Goal: Communication & Community: Participate in discussion

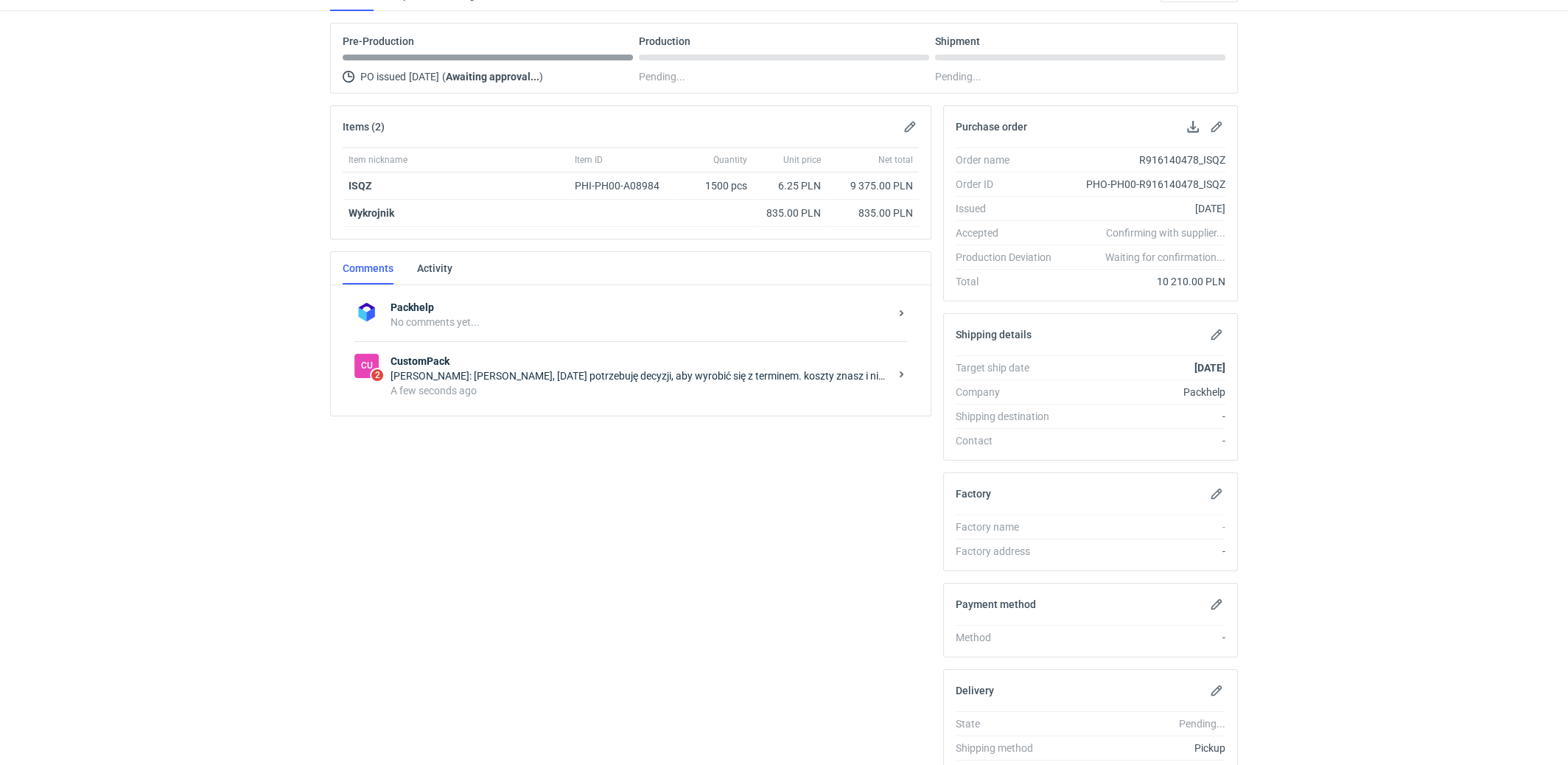
scroll to position [119, 0]
click at [675, 369] on div "[PERSON_NAME]: [PERSON_NAME], [DATE] potrzebuję decyzji, aby wyrobić się z term…" at bounding box center [640, 376] width 499 height 15
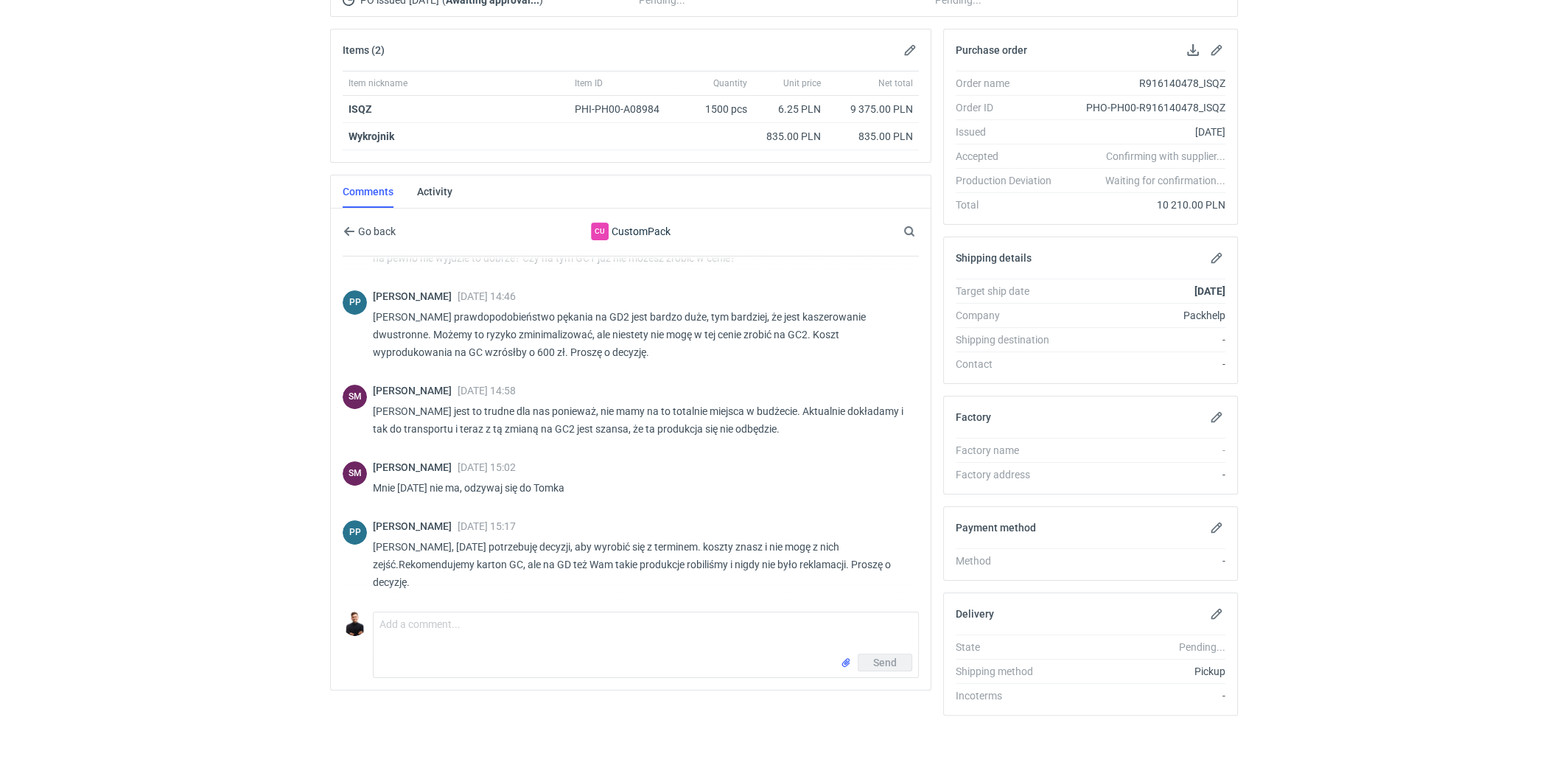
scroll to position [456, 0]
click at [585, 635] on textarea "Comment message" at bounding box center [645, 633] width 544 height 41
click at [645, 617] on textarea "spróbuję załatwić dopłatę od klienta ale temat prawdopodbnie upadnie" at bounding box center [645, 633] width 544 height 41
click at [736, 619] on textarea "spróbuję załatwić dopłatę od klienta ale temat prawdopodobnie upadnie" at bounding box center [645, 633] width 544 height 41
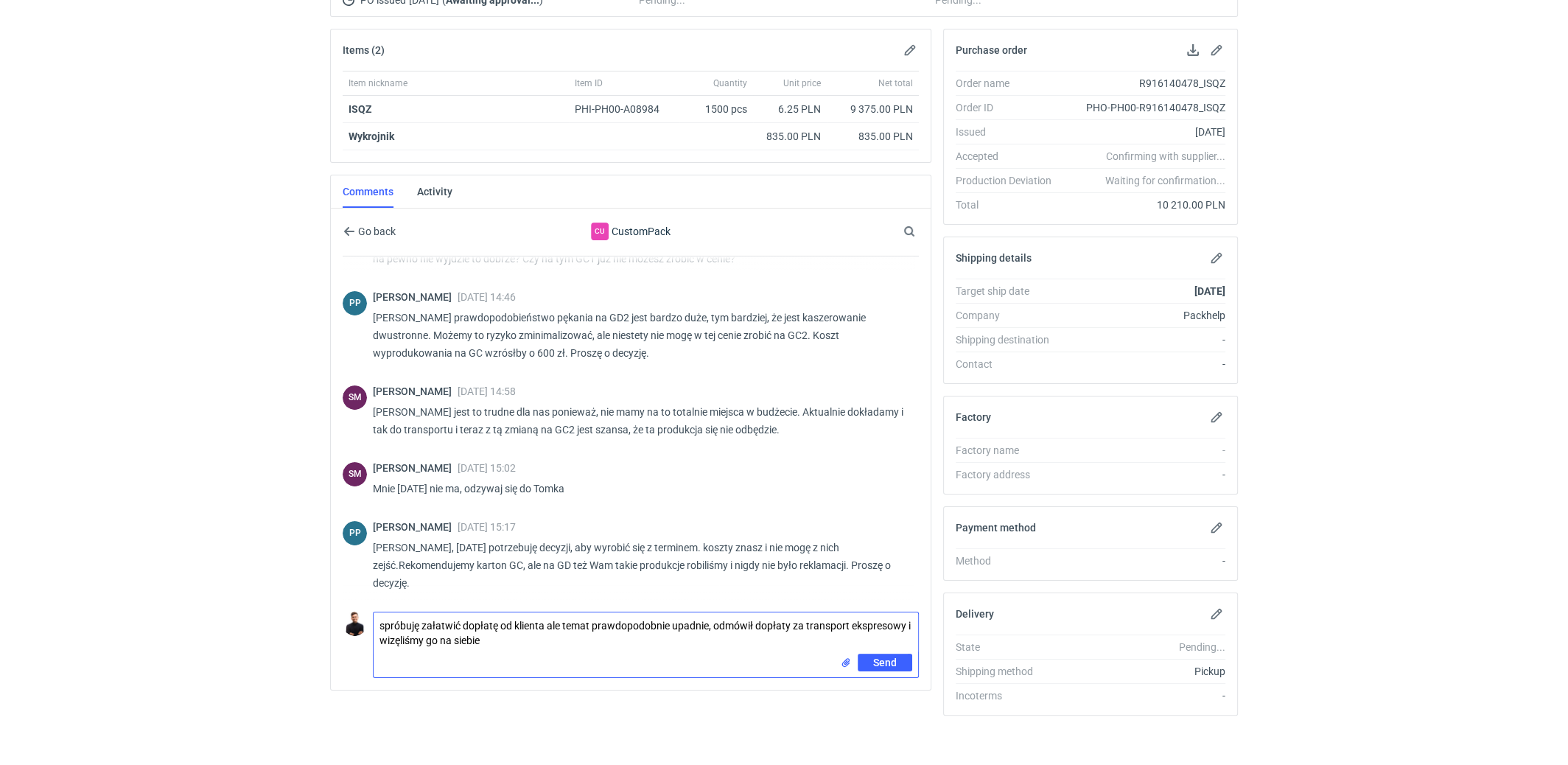
click at [389, 634] on textarea "spróbuję załatwić dopłatę od klienta ale temat prawdopodobnie upadnie, odmówił …" at bounding box center [645, 633] width 544 height 41
click at [389, 631] on textarea "spróbuję załatwić dopłatę od klienta ale temat prawdopodobnie upadnie, odmówił …" at bounding box center [645, 633] width 544 height 41
type textarea "spróbuję załatwić dopłatę od klienta ale temat prawdopodobnie upadnie, odmówił …"
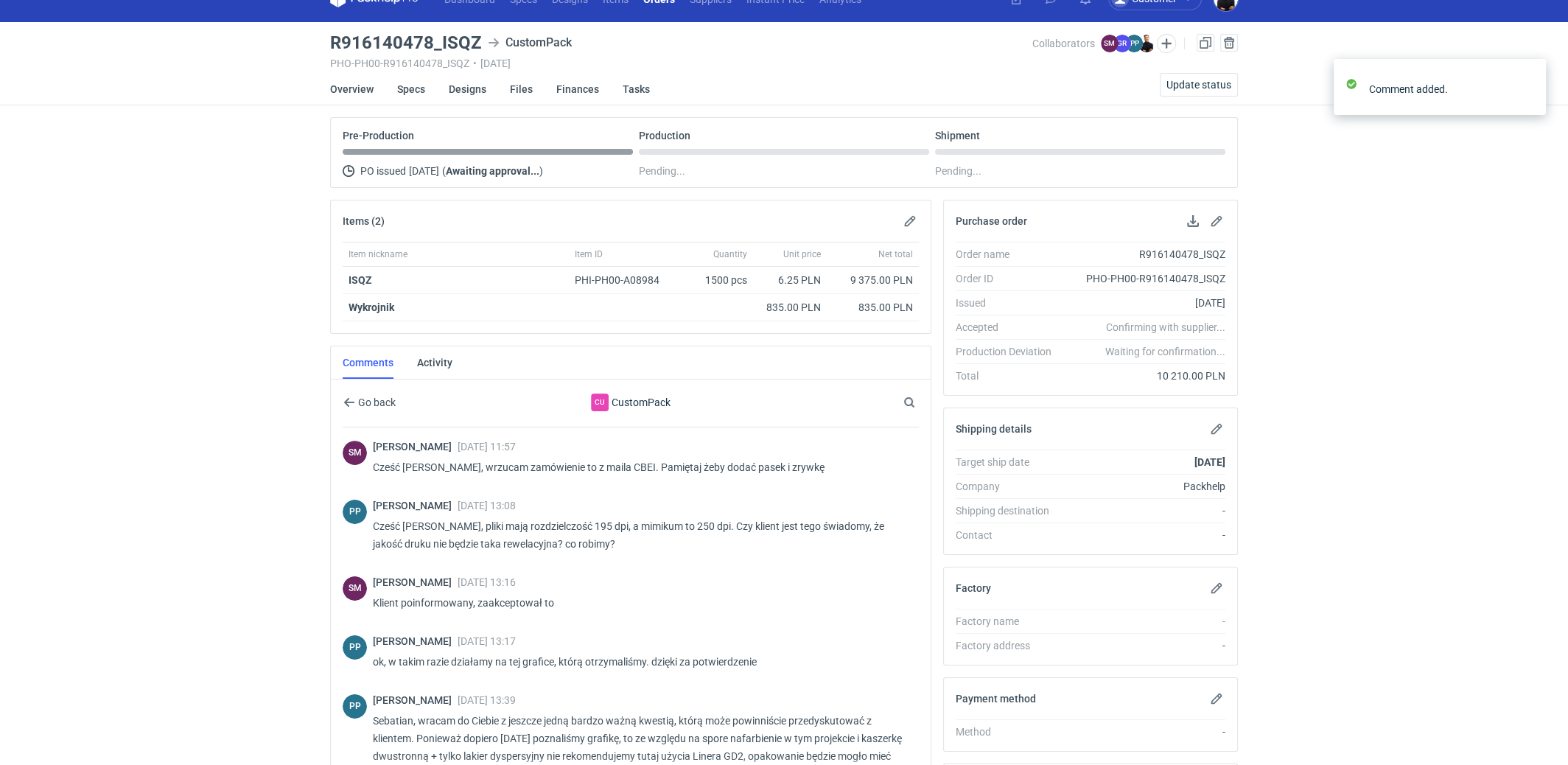
scroll to position [0, 0]
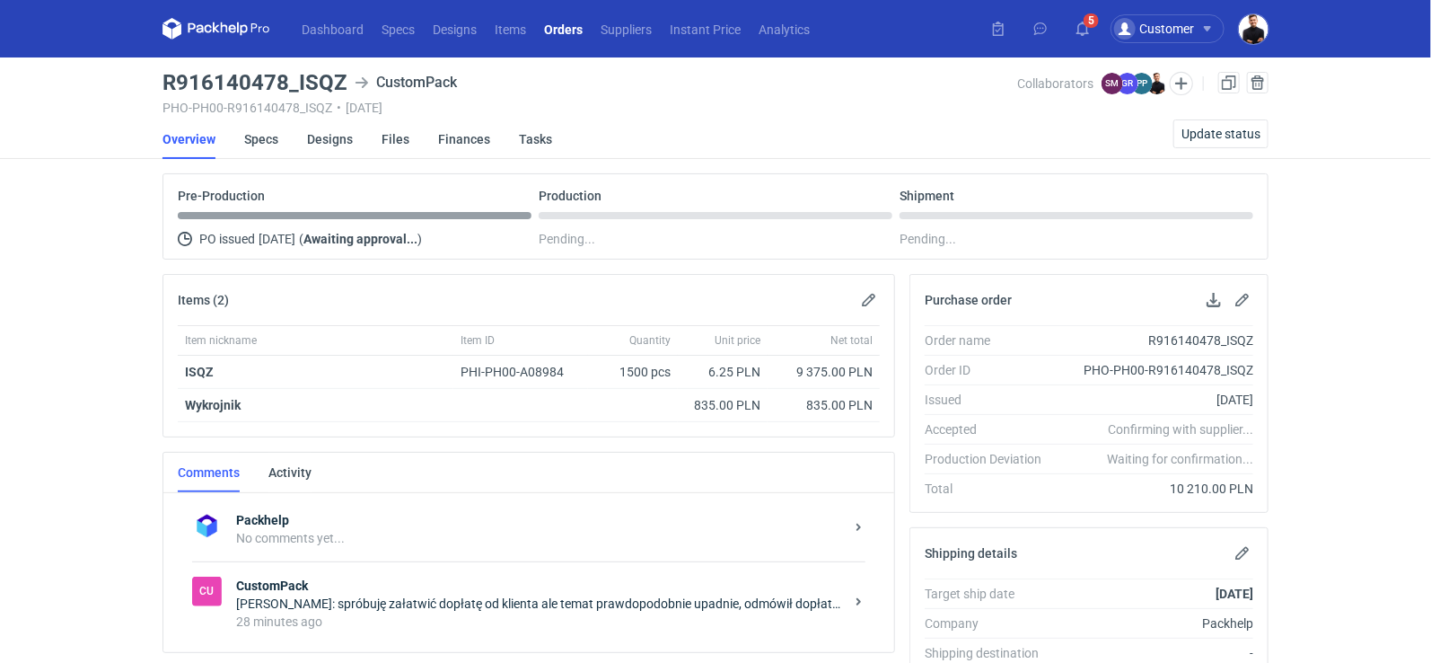
click at [521, 587] on strong "CustomPack" at bounding box center [540, 585] width 608 height 18
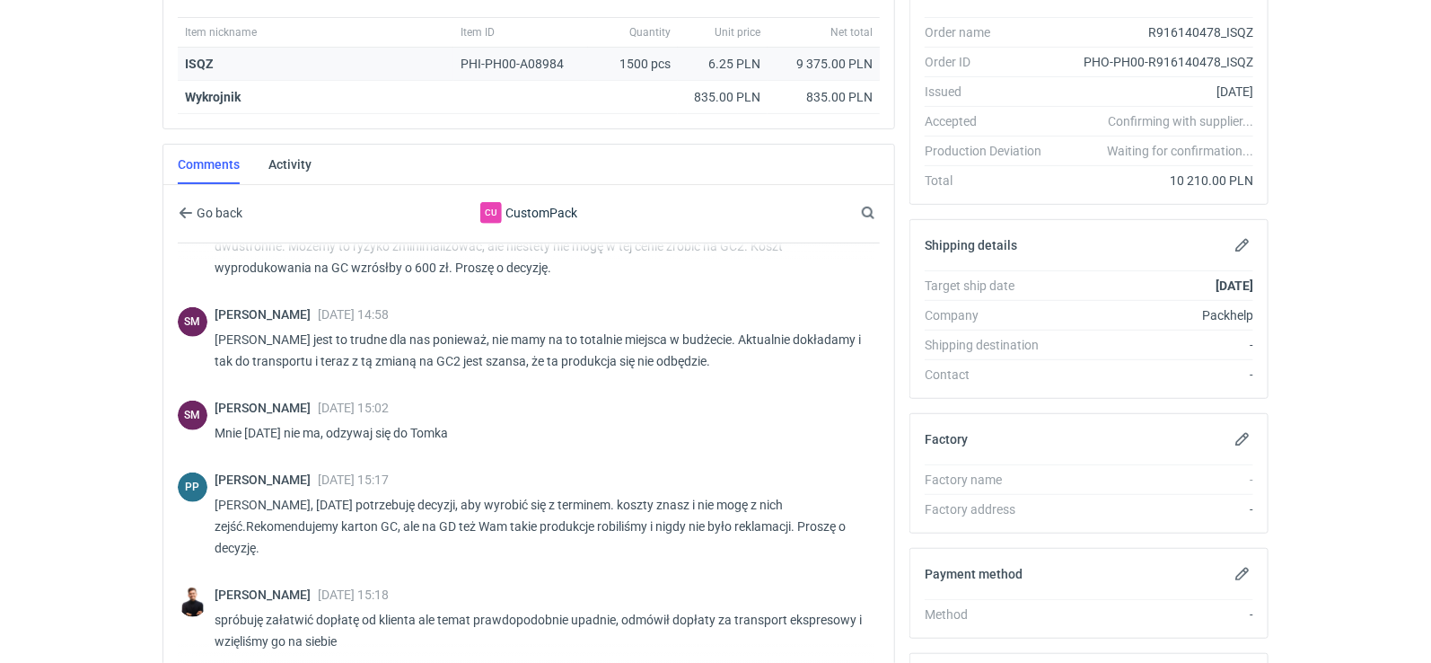
scroll to position [508, 0]
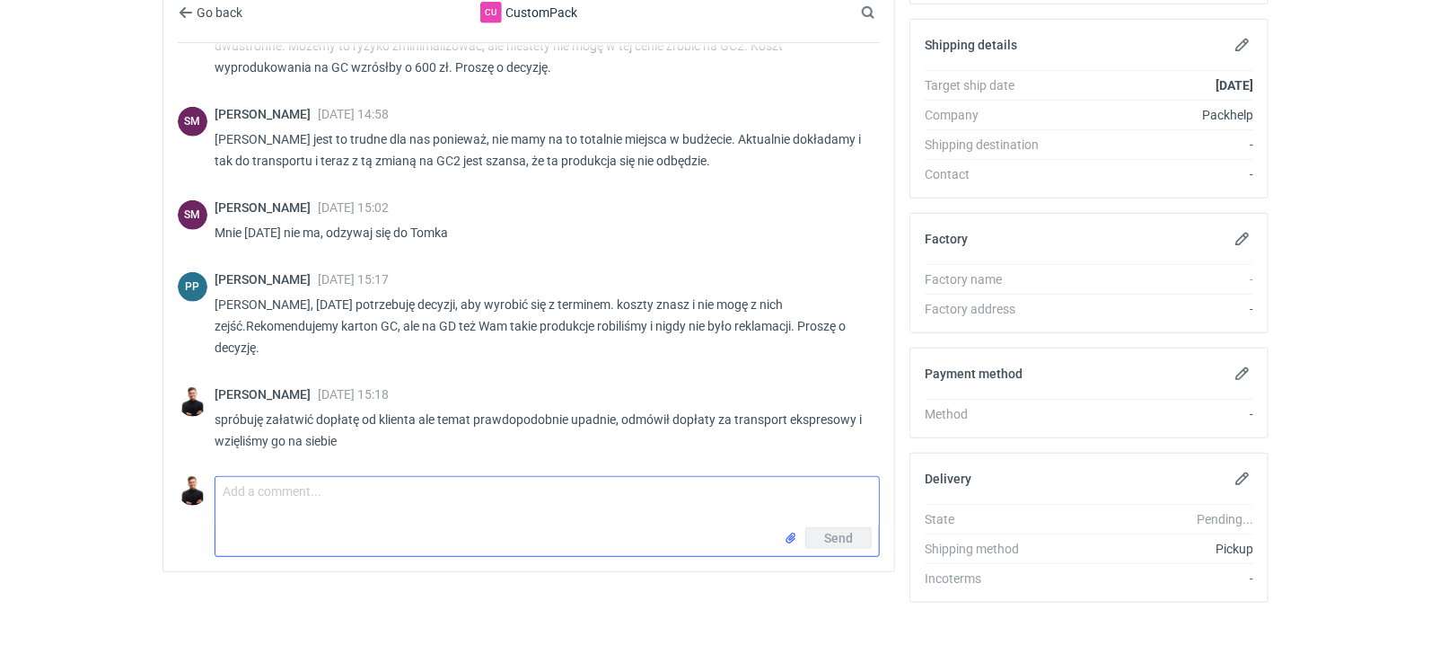
click at [452, 488] on textarea "Comment message" at bounding box center [546, 502] width 663 height 50
click at [335, 477] on textarea "zróbmy na GD2, dolóżcie proszę wszelkich starań" at bounding box center [546, 502] width 663 height 50
click at [331, 479] on textarea "zróbmy na GD2, dolóżcie proszę wszelkich starań" at bounding box center [546, 502] width 663 height 50
click at [623, 496] on textarea "zróbmy na GD2, dołóżcie proszę wszelkich starań" at bounding box center [546, 502] width 663 height 50
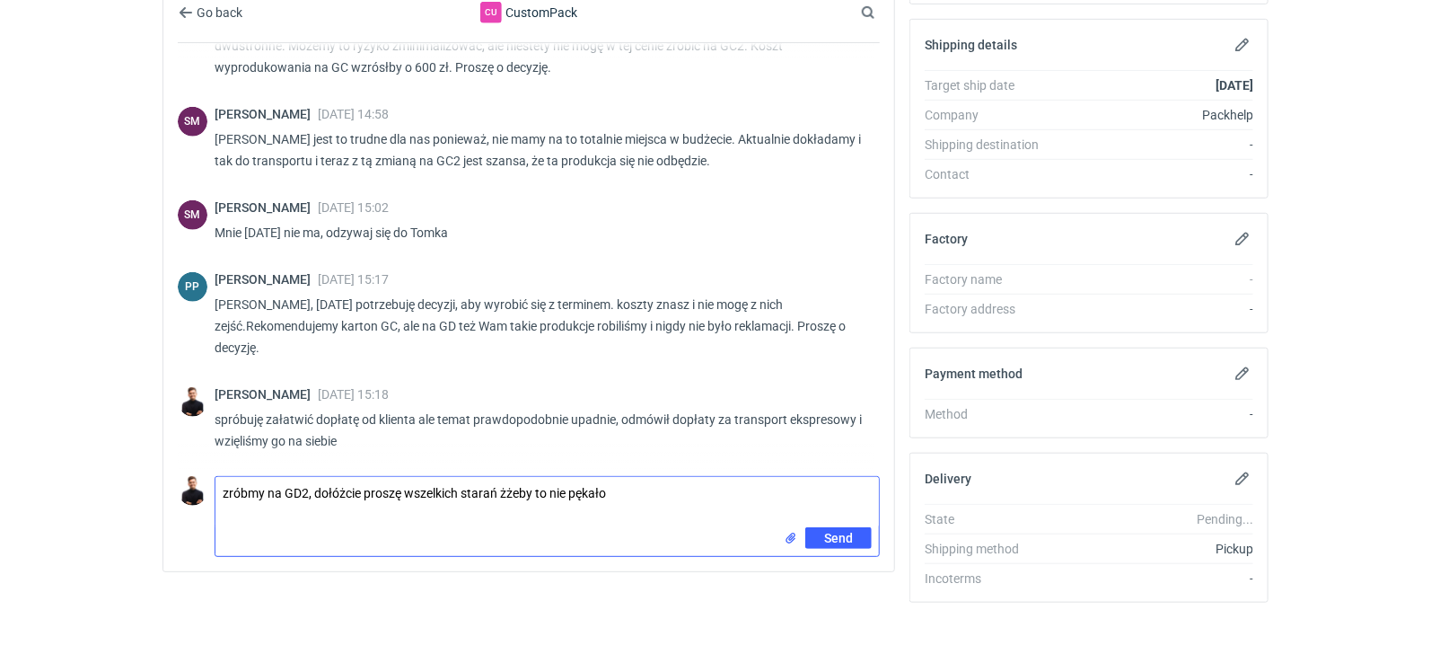
click at [510, 487] on textarea "zróbmy na GD2, dołóżcie proszę wszelkich starań żżeby to nie pękało" at bounding box center [546, 502] width 663 height 50
click at [689, 477] on textarea "zróbmy na GD2, dołóżcie proszę wszelkich starań żeby to nie pękało" at bounding box center [546, 502] width 663 height 50
click at [640, 510] on textarea "zróbmy na GD2, dołóżcie proszę wszelkich starań żeby to nie pękało" at bounding box center [546, 502] width 663 height 50
click at [686, 485] on textarea "zróbmy na GD2, dołóżcie proszę wszelkich starań żeby to nie pękało i w miarę mo…" at bounding box center [546, 502] width 663 height 50
type textarea "zróbmy na GD2, dołóżcie proszę wszelkich starań żeby to nie pękało i w miarę mo…"
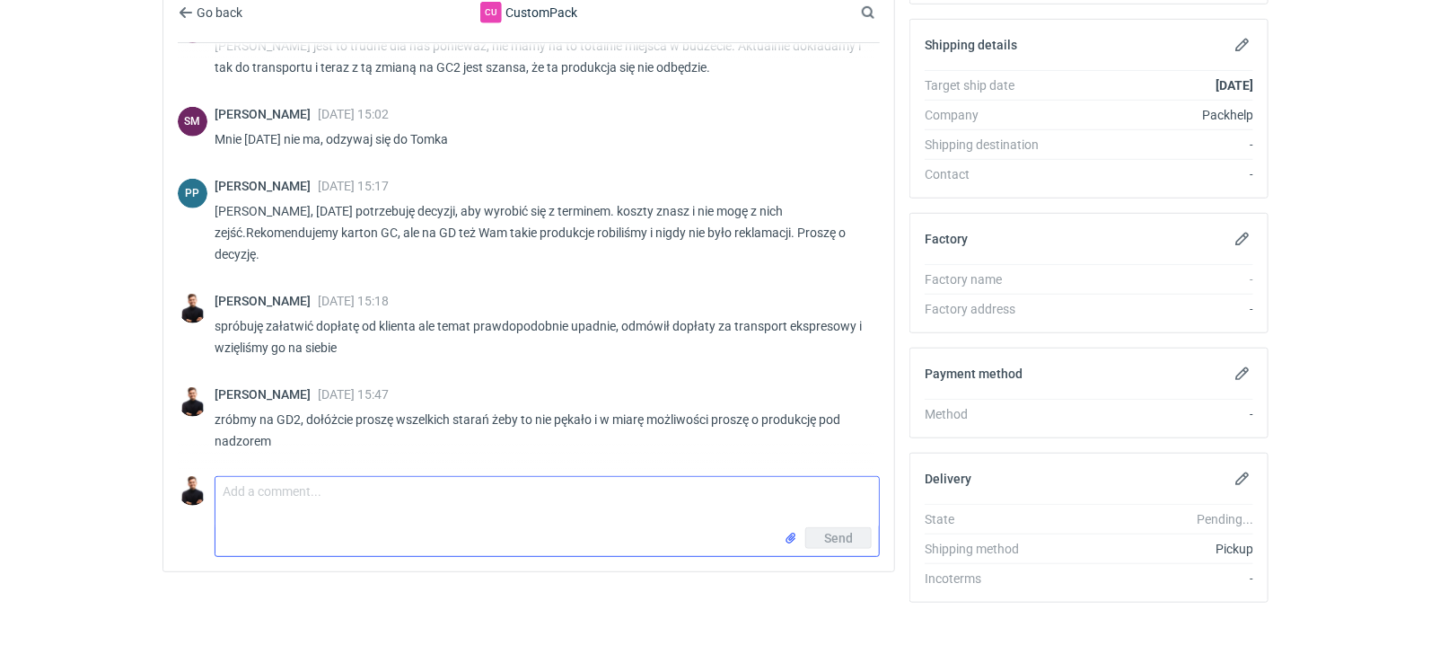
scroll to position [167, 0]
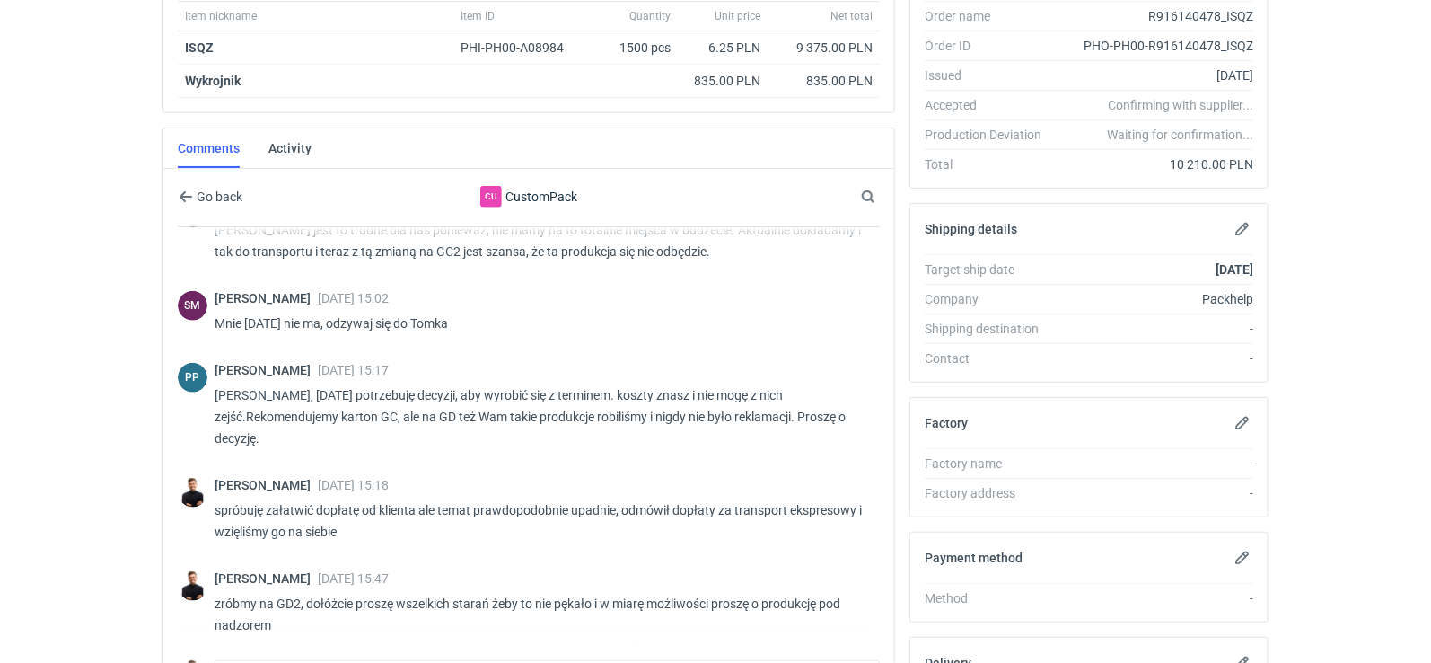
scroll to position [323, 0]
